Goal: Complete application form: Complete application form

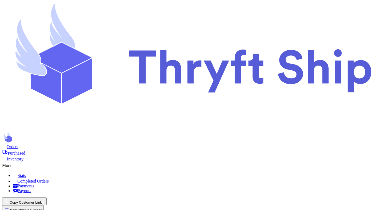
select select "paid"
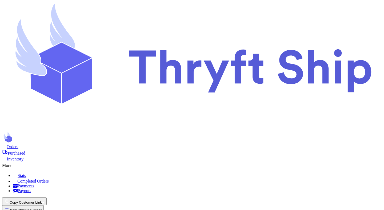
select select "paid"
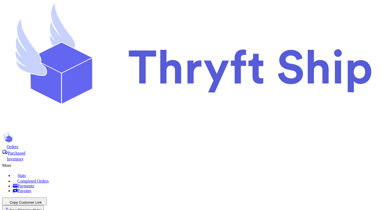
select select "paid"
